Goal: Task Accomplishment & Management: Manage account settings

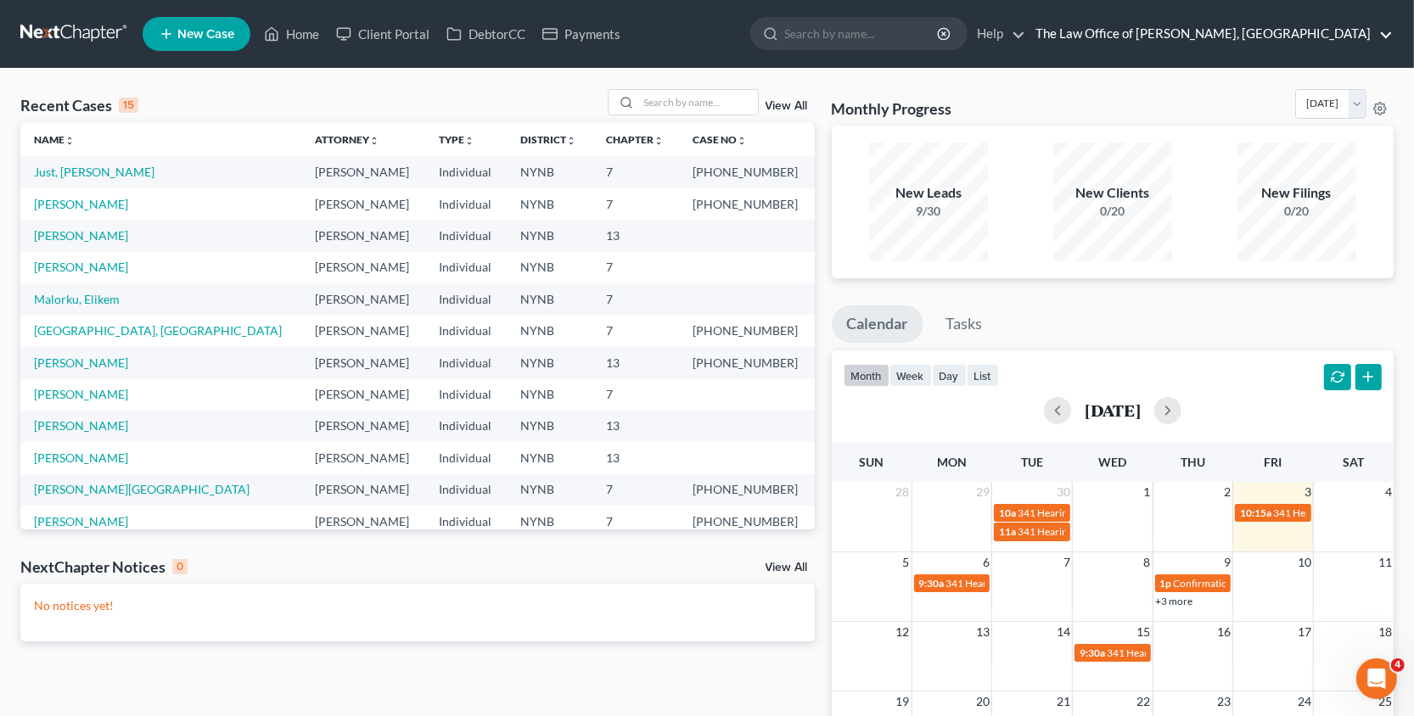
click at [1257, 25] on link "The Law Office of [PERSON_NAME], [GEOGRAPHIC_DATA]" at bounding box center [1210, 34] width 366 height 31
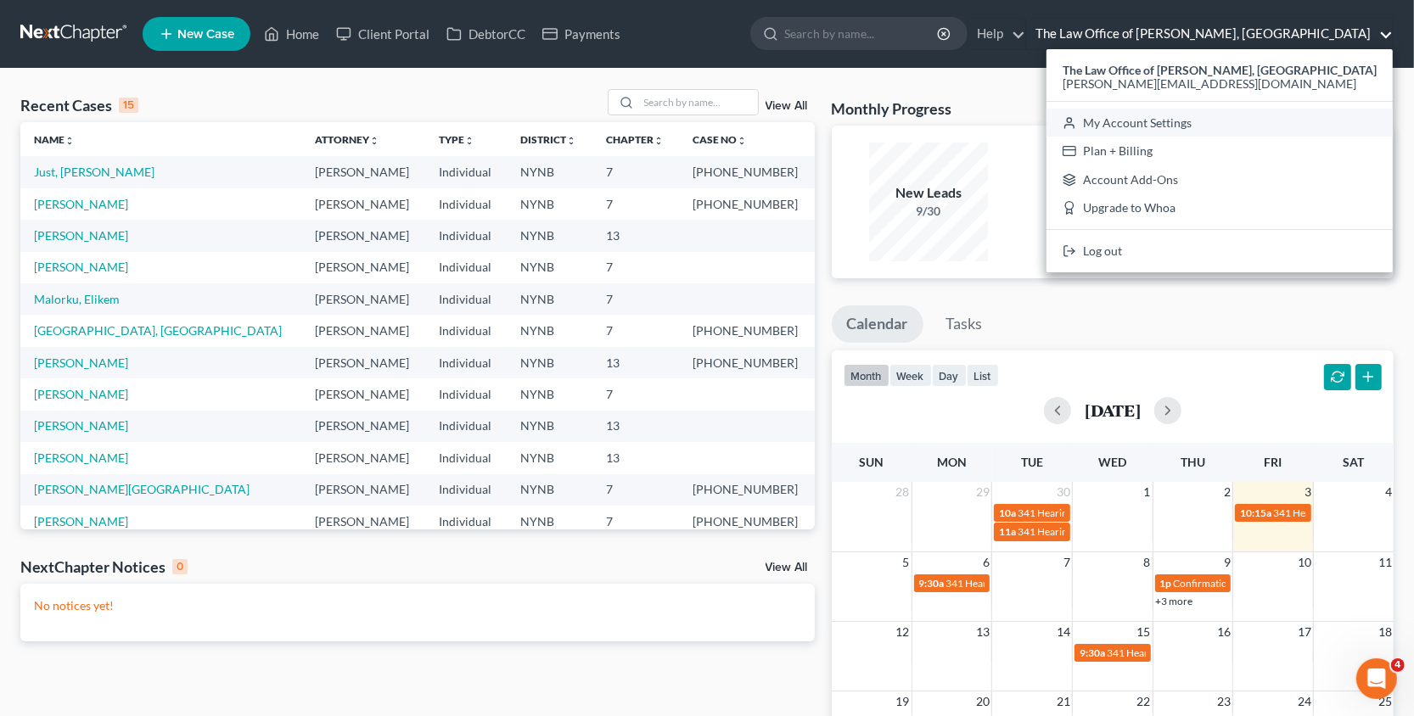
click at [1177, 125] on link "My Account Settings" at bounding box center [1219, 123] width 346 height 29
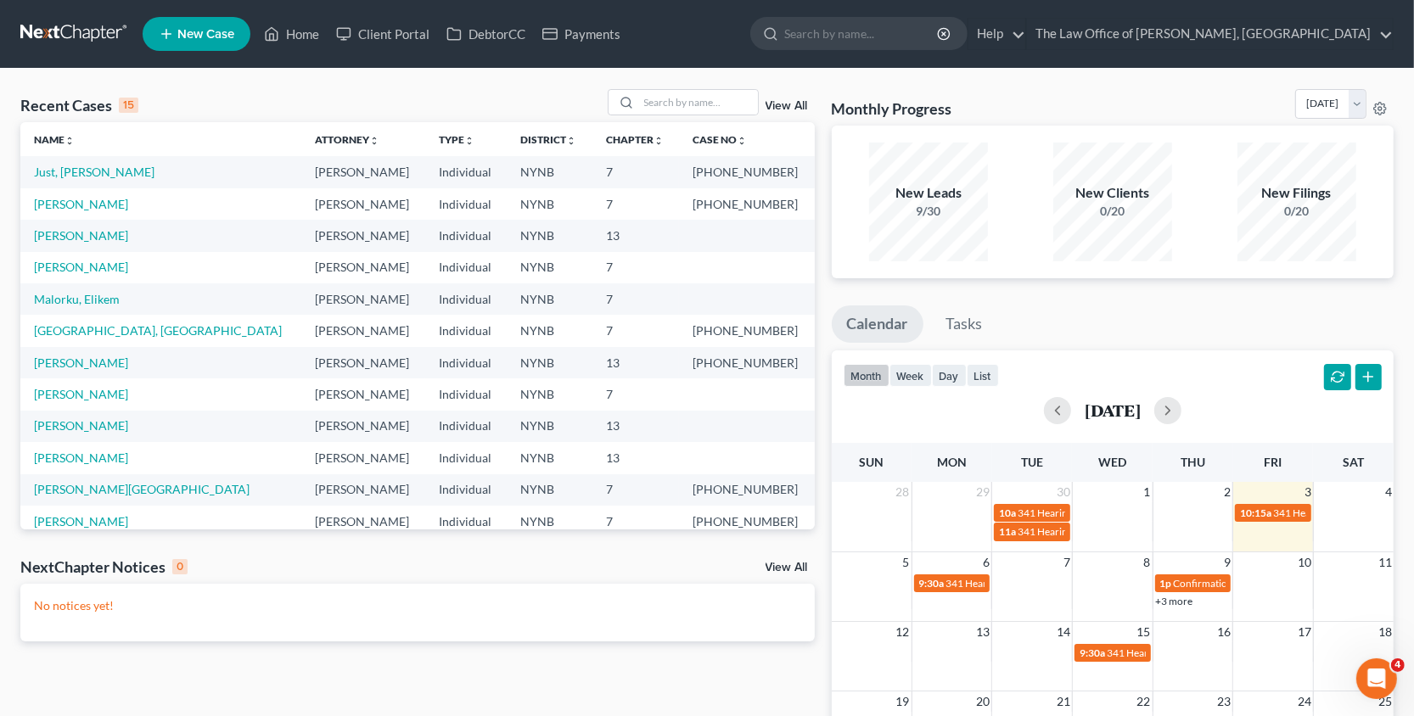
select select "24"
select select "35"
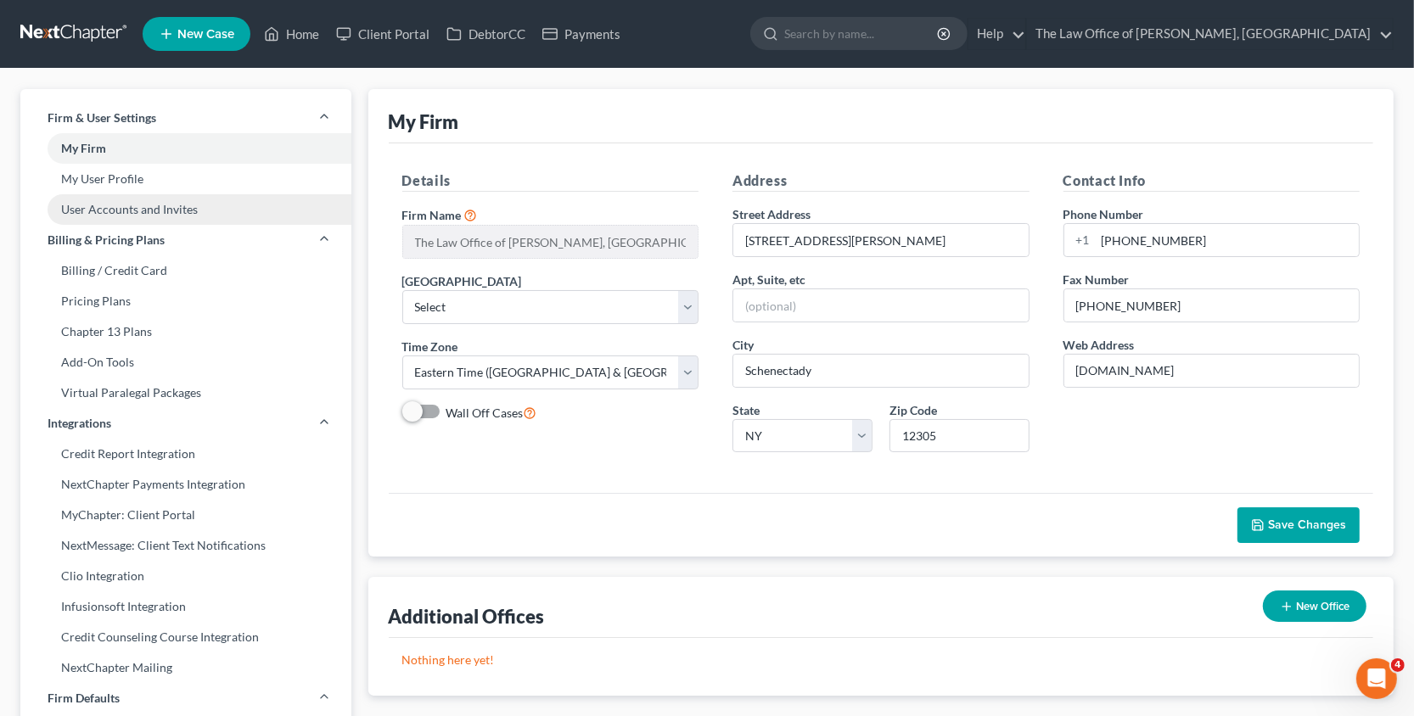
click at [243, 205] on link "User Accounts and Invites" at bounding box center [185, 209] width 331 height 31
select select "0"
select select "1"
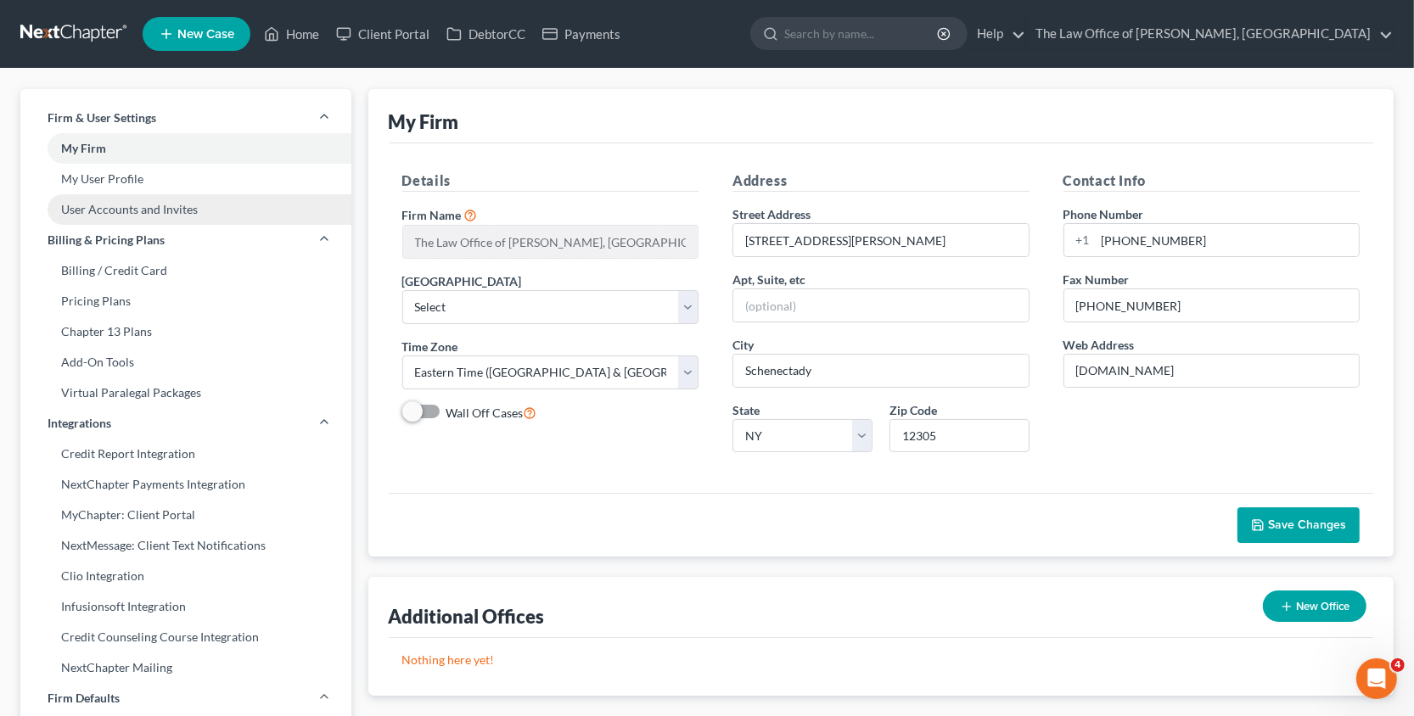
select select "2"
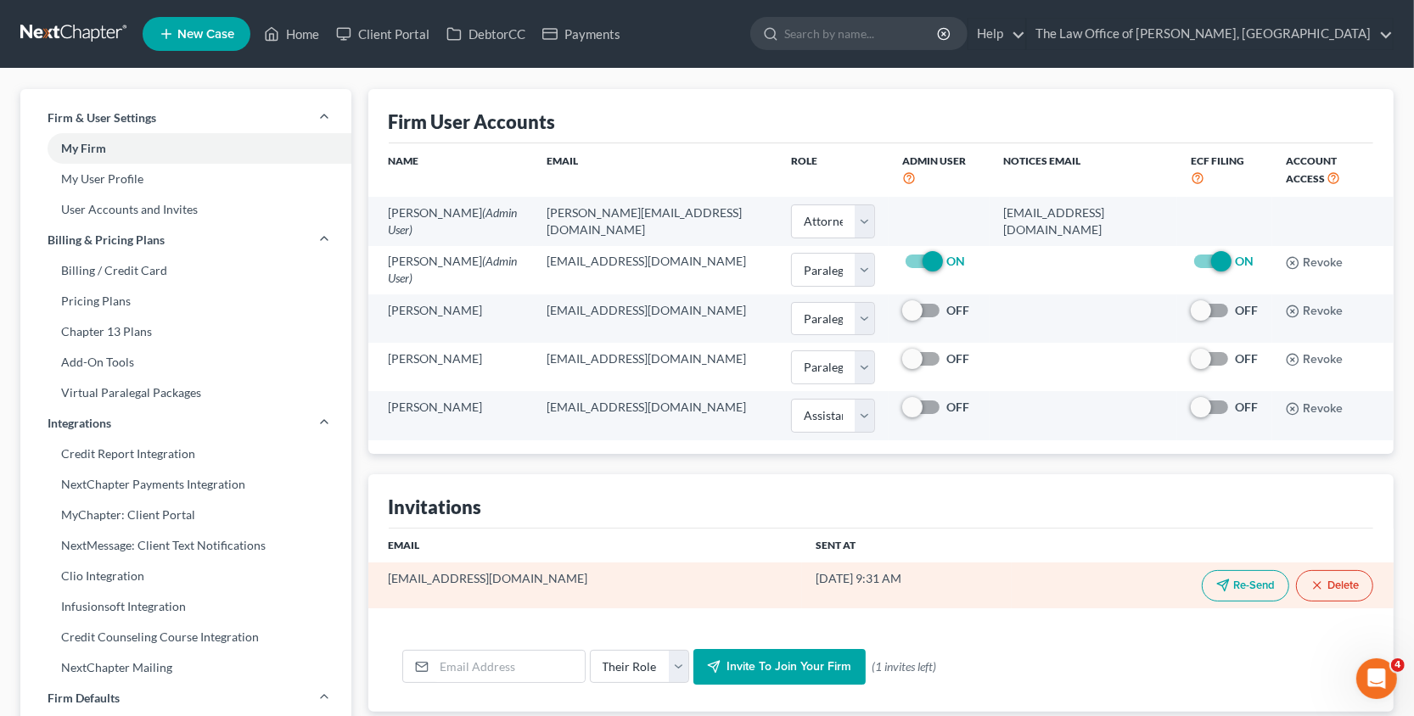
scroll to position [47, 0]
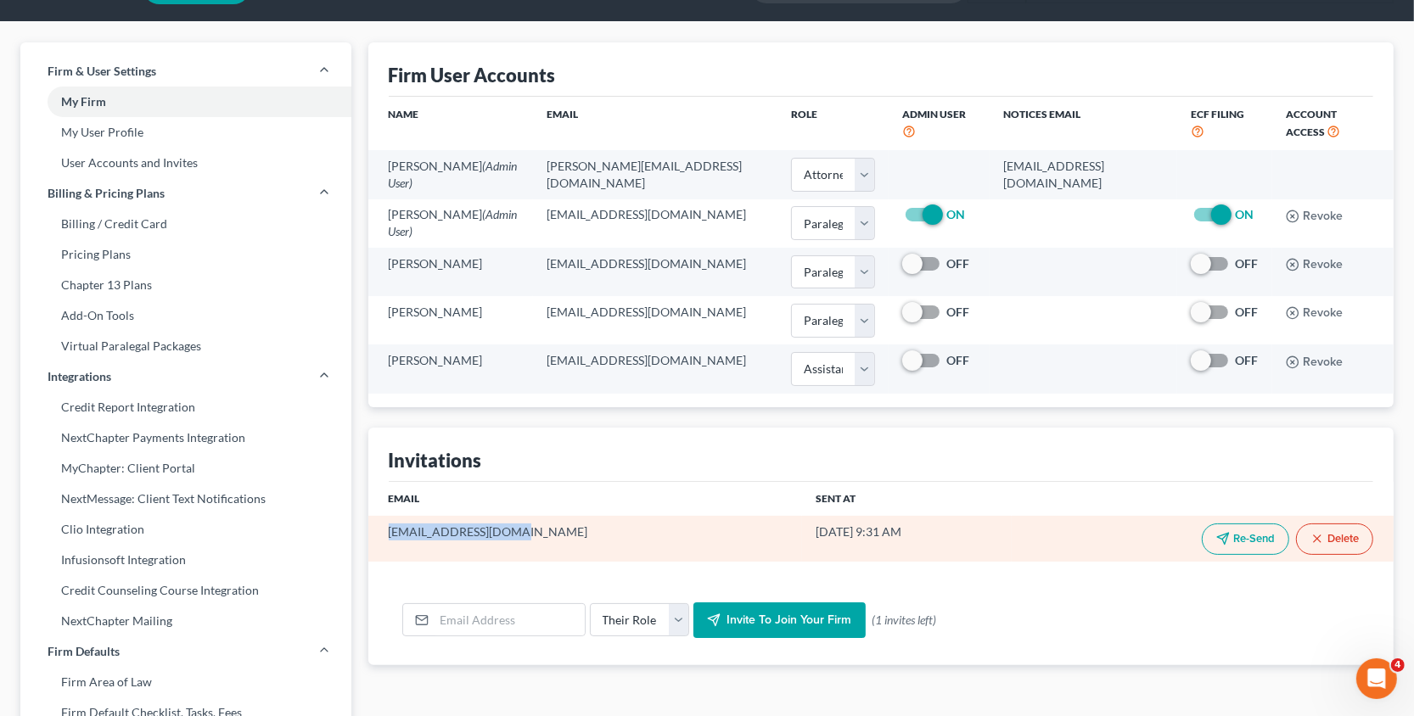
drag, startPoint x: 544, startPoint y: 537, endPoint x: 381, endPoint y: 530, distance: 163.1
click at [381, 530] on td "[EMAIL_ADDRESS][DOMAIN_NAME]" at bounding box center [585, 539] width 434 height 46
copy td "[EMAIL_ADDRESS][DOMAIN_NAME]"
click at [928, 537] on td "[DATE] 9:31 AM" at bounding box center [907, 539] width 210 height 46
click at [1332, 536] on button "Delete" at bounding box center [1334, 539] width 77 height 31
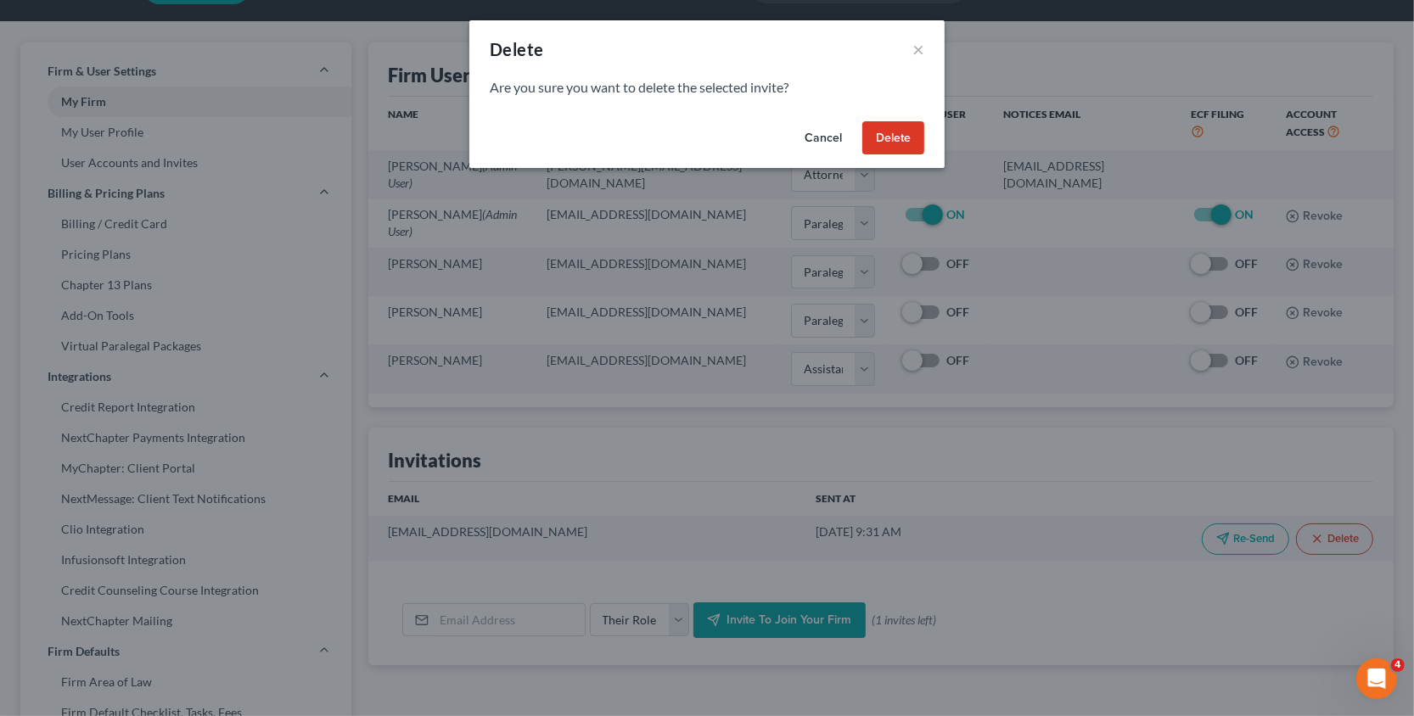
click at [900, 141] on button "Delete" at bounding box center [893, 138] width 62 height 34
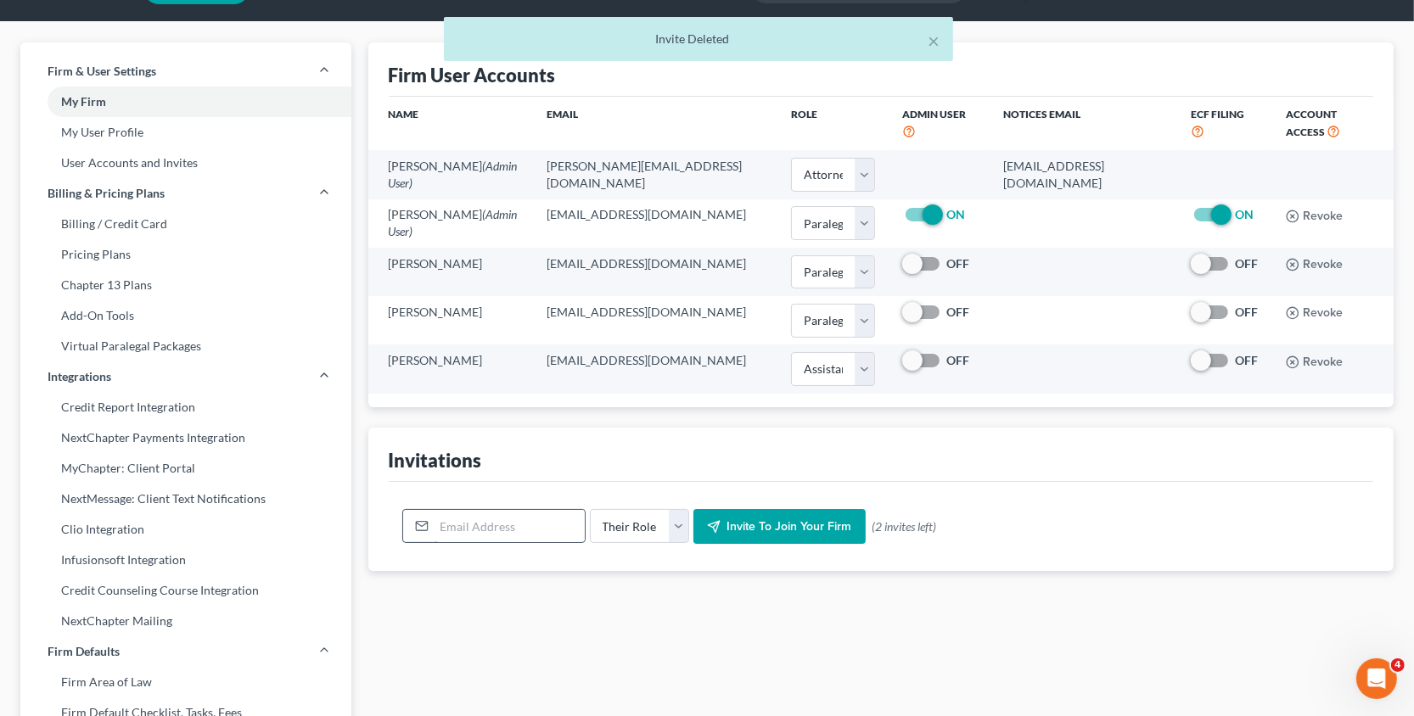
click at [504, 520] on input "email" at bounding box center [510, 526] width 150 height 32
paste input "[EMAIL_ADDRESS][DOMAIN_NAME]"
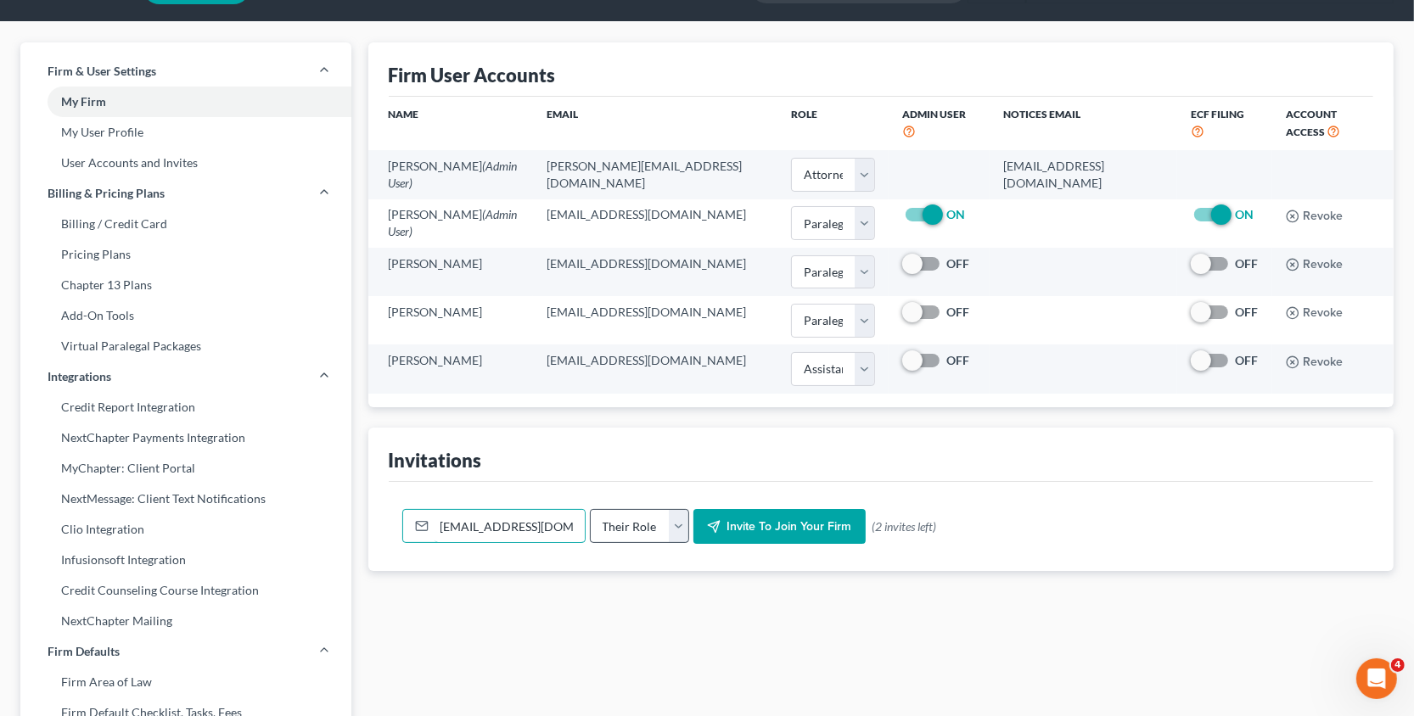
type input "[EMAIL_ADDRESS][DOMAIN_NAME]"
click at [648, 530] on select "Their Role Attorney Paralegal Assistant" at bounding box center [639, 526] width 99 height 34
select select "paralegal"
click at [590, 509] on select "Their Role Attorney Paralegal Assistant" at bounding box center [639, 526] width 99 height 34
click at [763, 527] on span "Invite to join your firm" at bounding box center [789, 526] width 125 height 14
